Goal: Find specific page/section: Find specific page/section

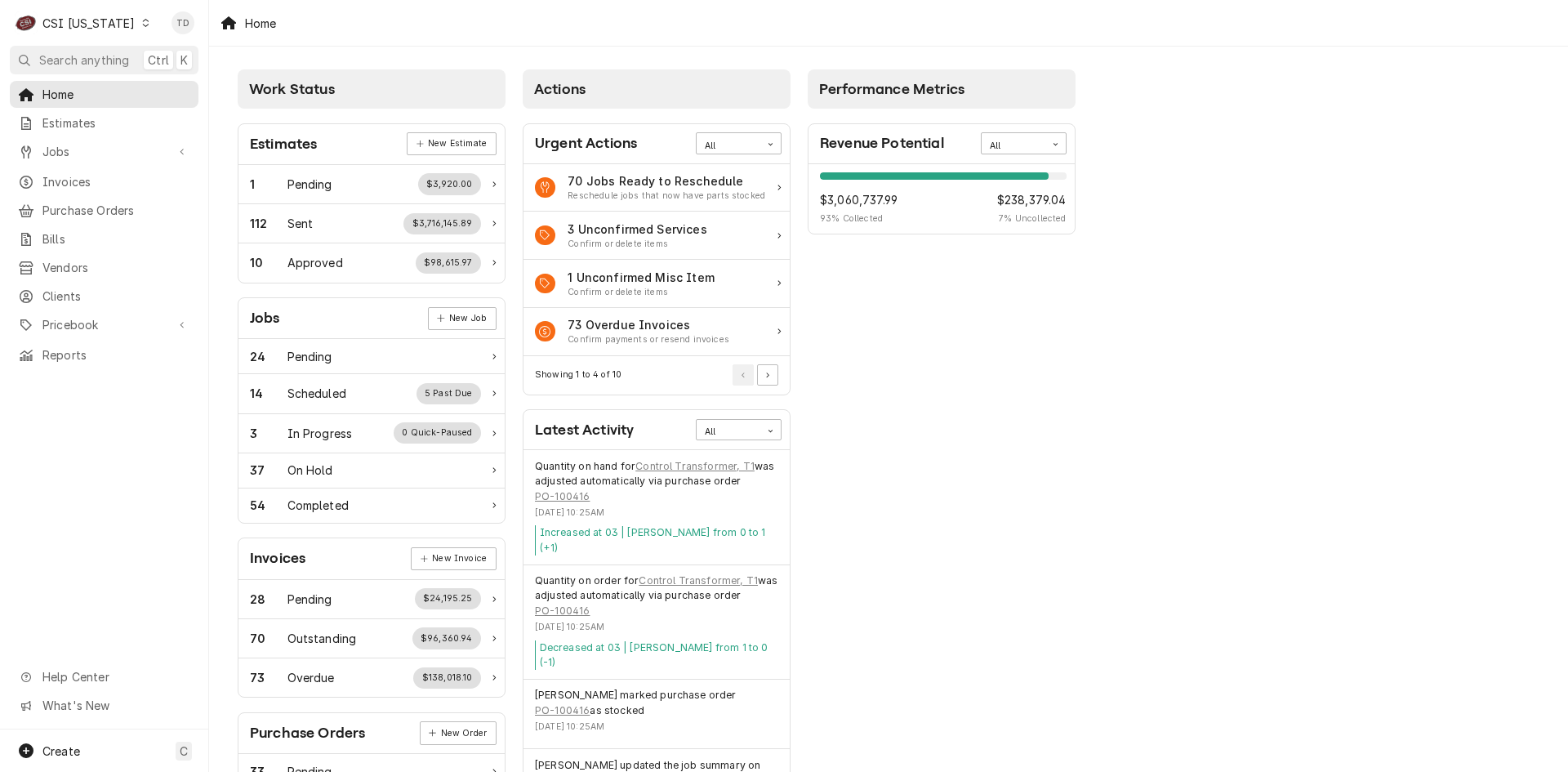
click at [100, 19] on div "CSI Kentucky" at bounding box center [89, 23] width 92 height 17
click at [170, 30] on div "CSI [US_STATE][GEOGRAPHIC_DATA]" at bounding box center [254, 32] width 215 height 17
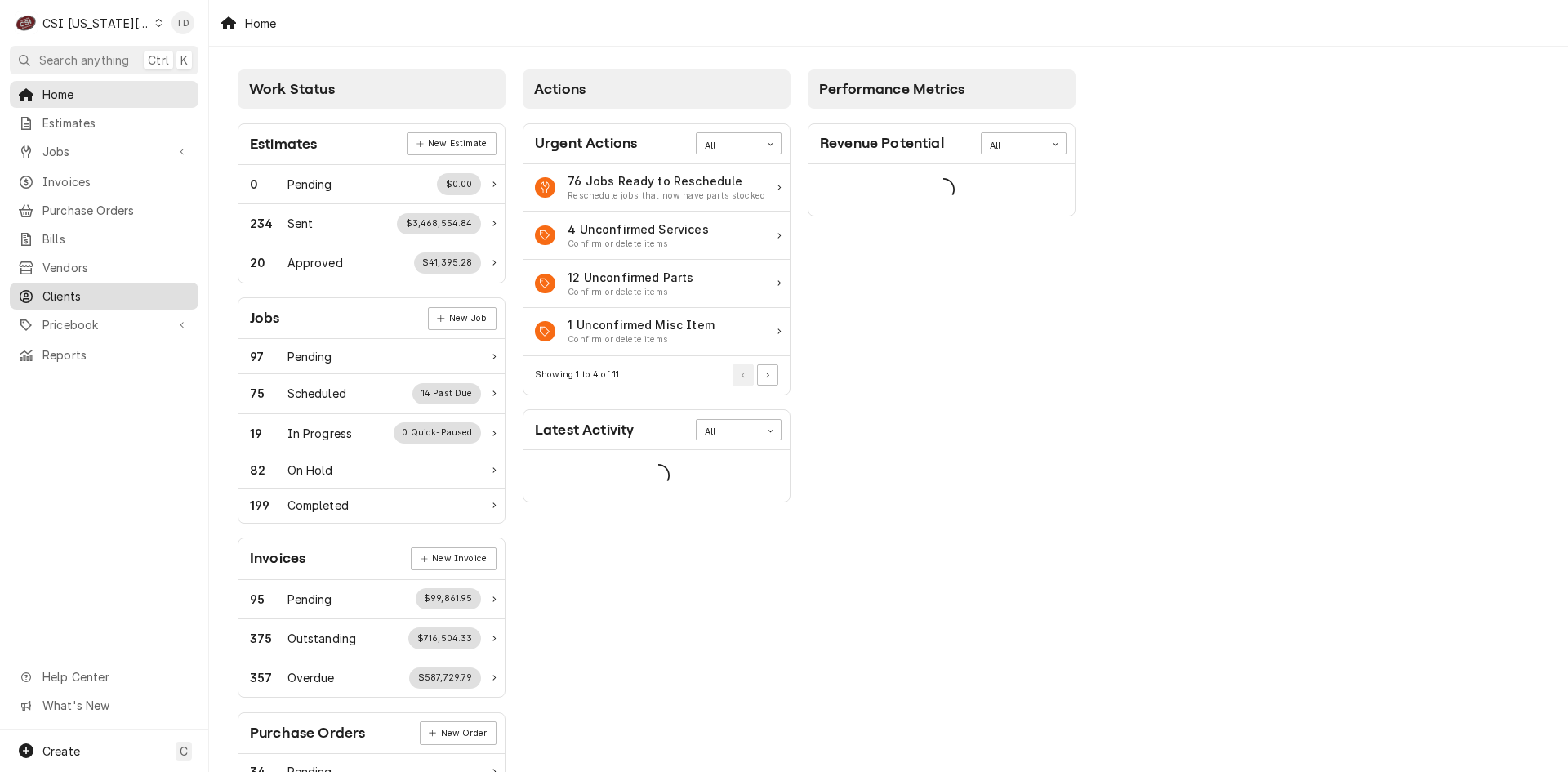
click at [130, 289] on span "Clients" at bounding box center [116, 296] width 148 height 17
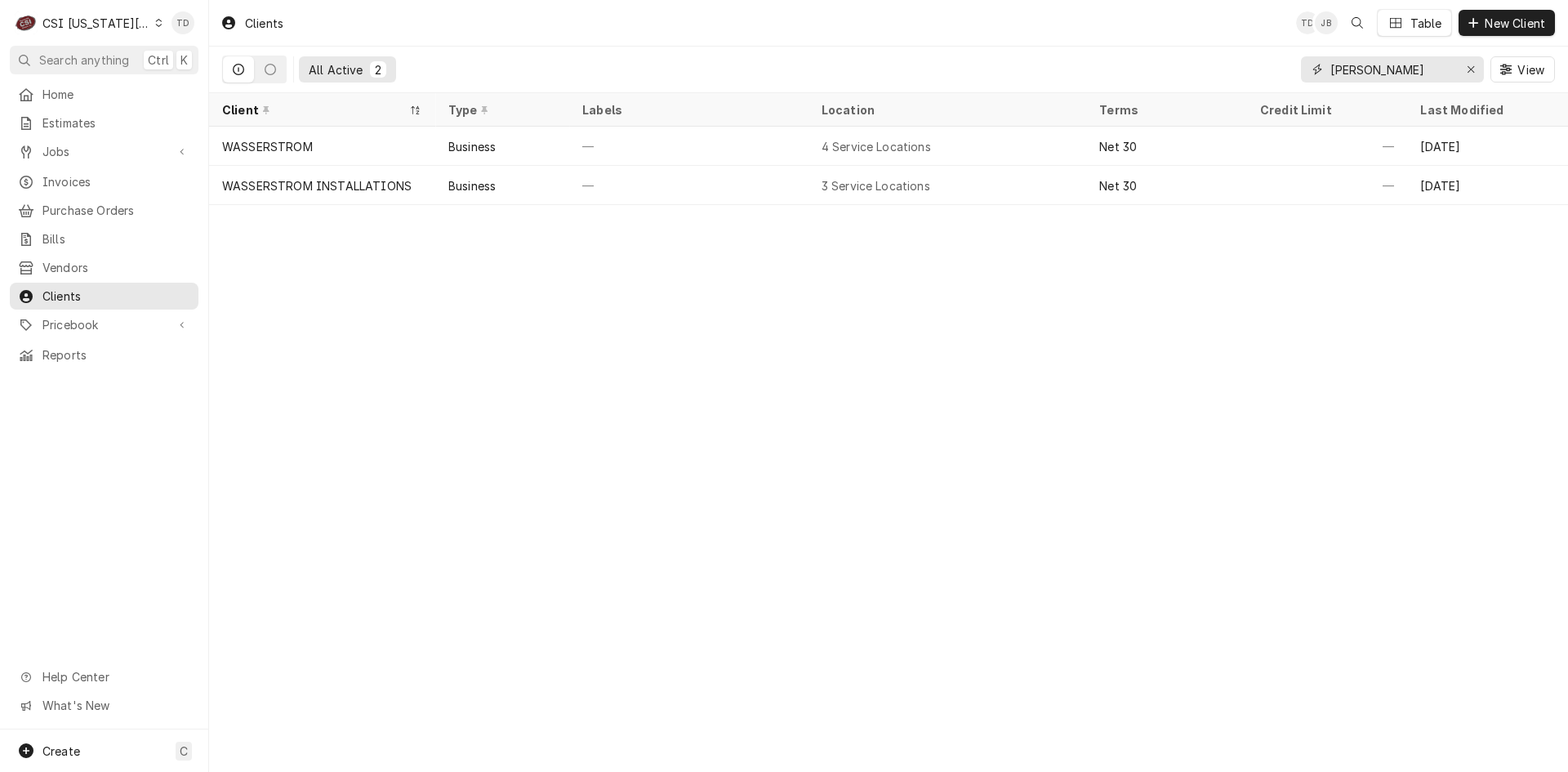
click at [1365, 72] on input "wasser" at bounding box center [1391, 69] width 123 height 26
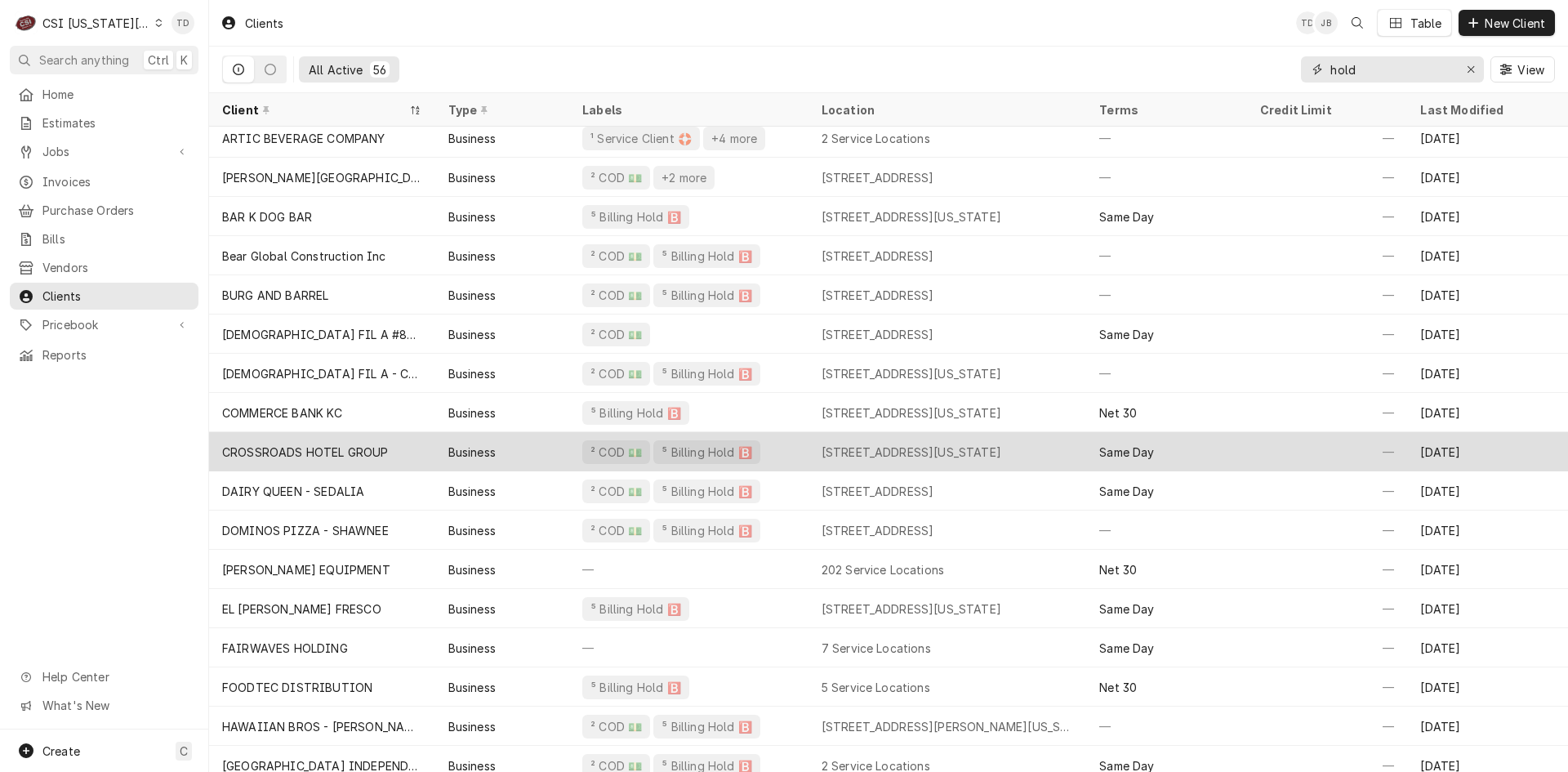
scroll to position [54, 0]
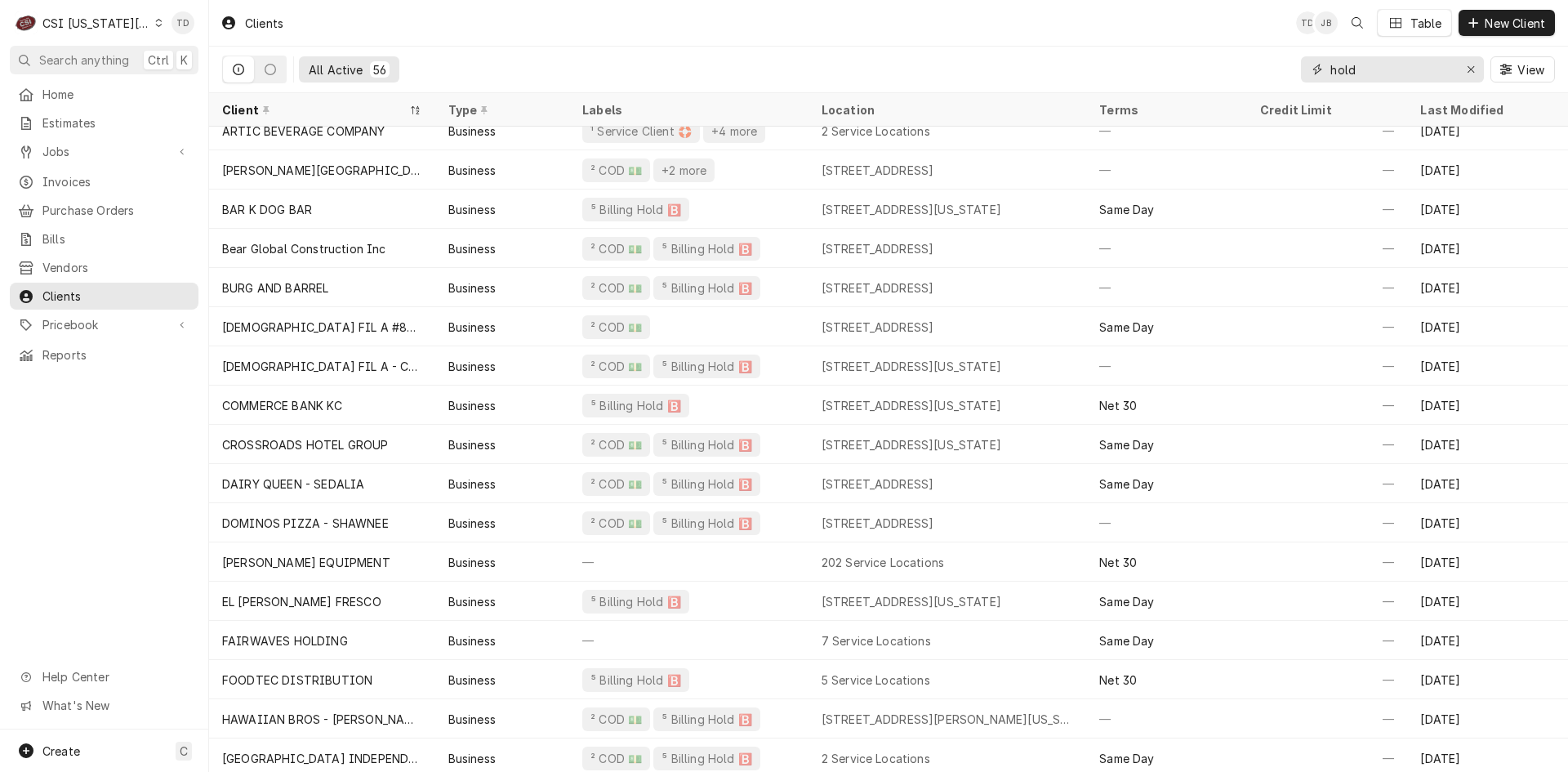
type input "hold"
click at [155, 18] on div "Dynamic Content Wrapper" at bounding box center [159, 23] width 8 height 11
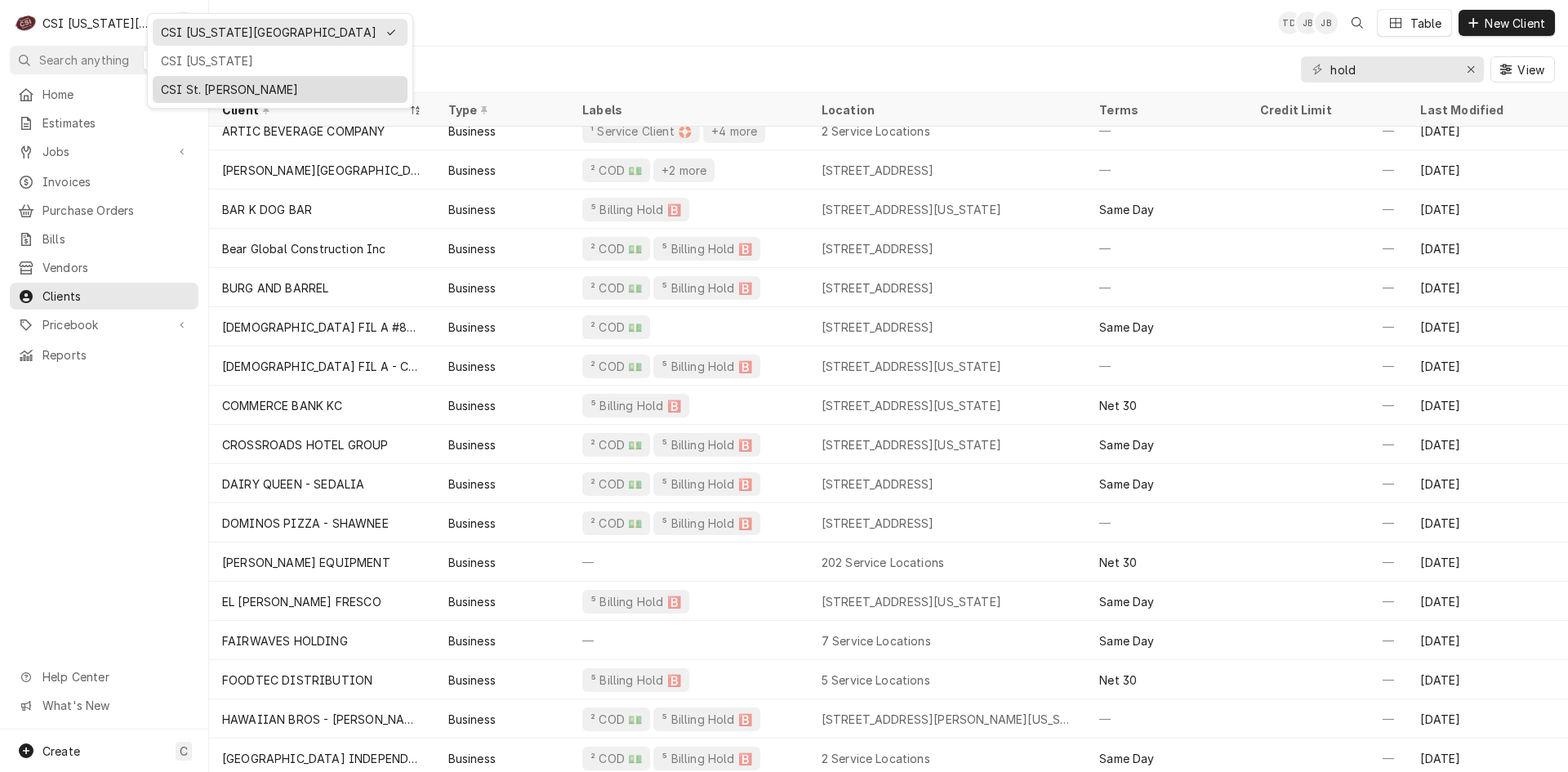
click at [174, 87] on div "CSI St. [PERSON_NAME]" at bounding box center [280, 90] width 238 height 17
